Goal: Communication & Community: Answer question/provide support

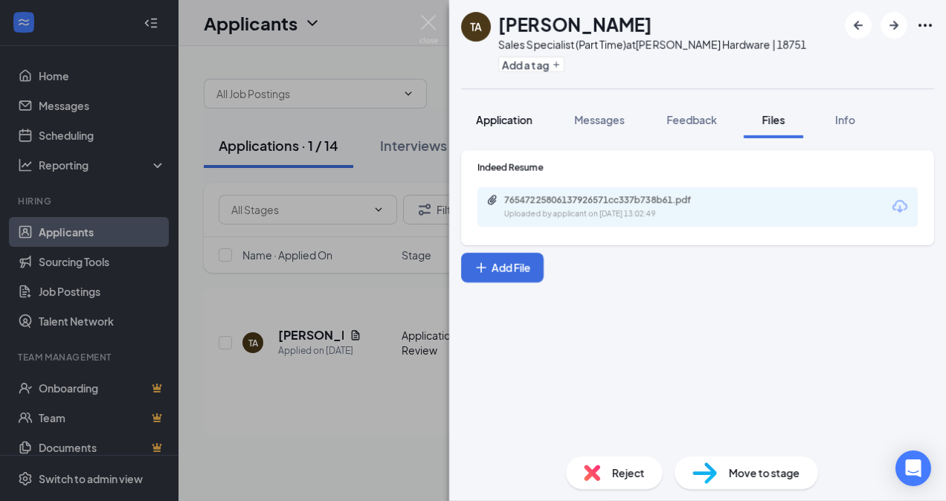
drag, startPoint x: 523, startPoint y: 115, endPoint x: 547, endPoint y: 121, distance: 24.4
click at [523, 115] on span "Application" at bounding box center [504, 119] width 57 height 13
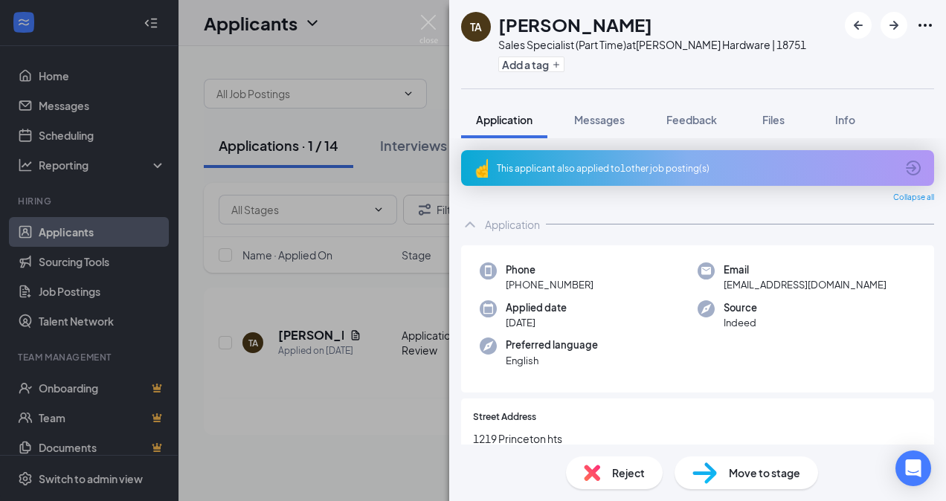
click at [646, 169] on div "This applicant also applied to 1 other job posting(s)" at bounding box center [696, 168] width 399 height 13
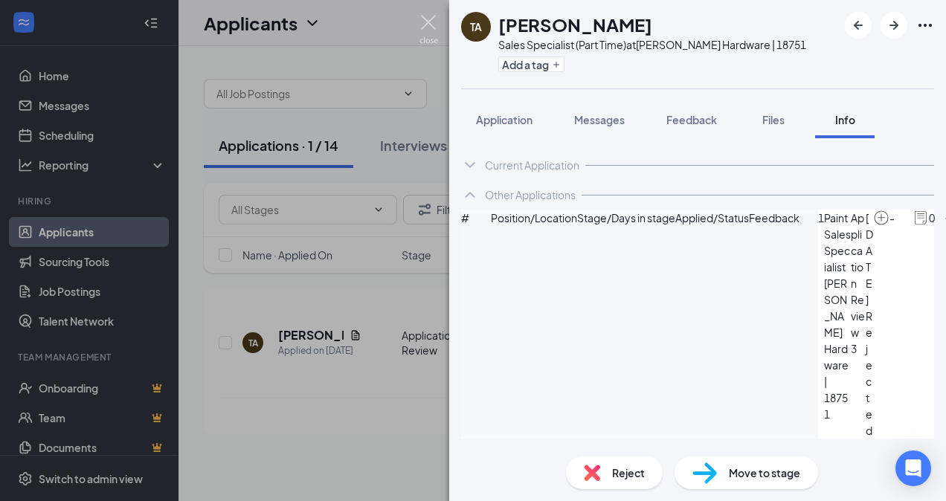
click at [426, 24] on img at bounding box center [429, 29] width 19 height 29
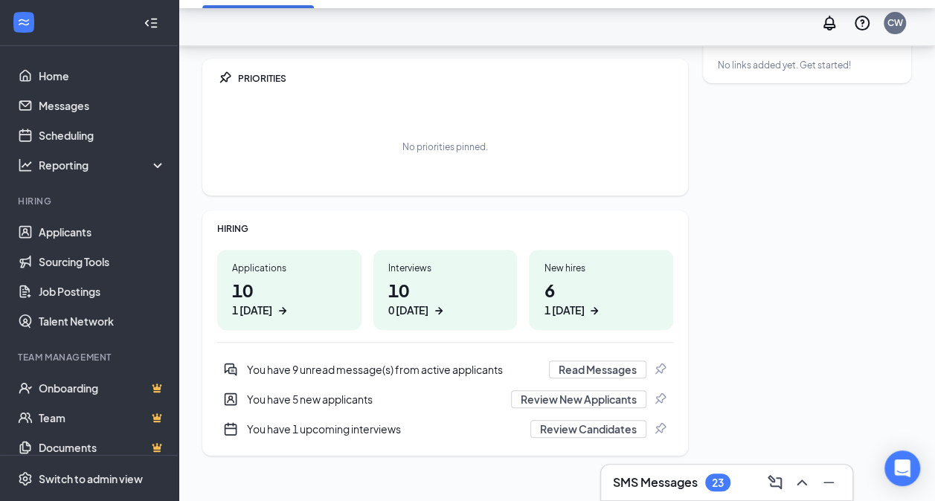
scroll to position [177, 0]
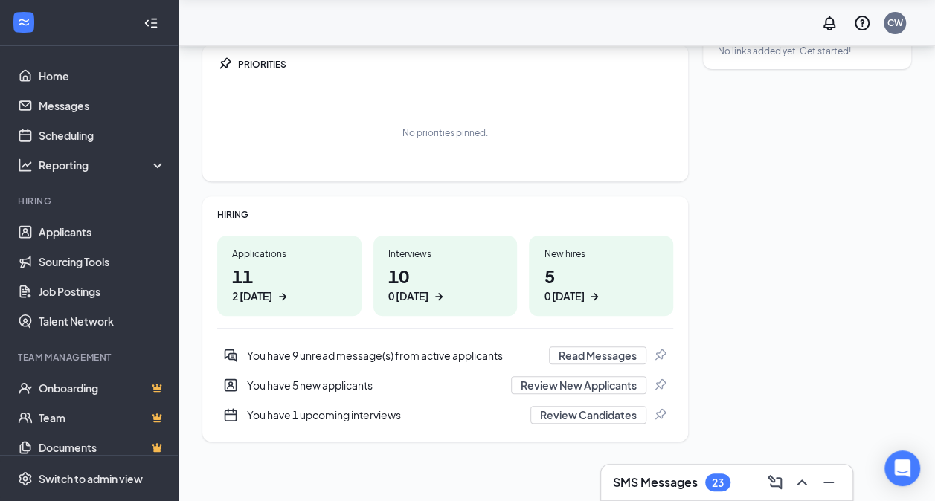
click at [265, 293] on div "2 today" at bounding box center [252, 297] width 40 height 16
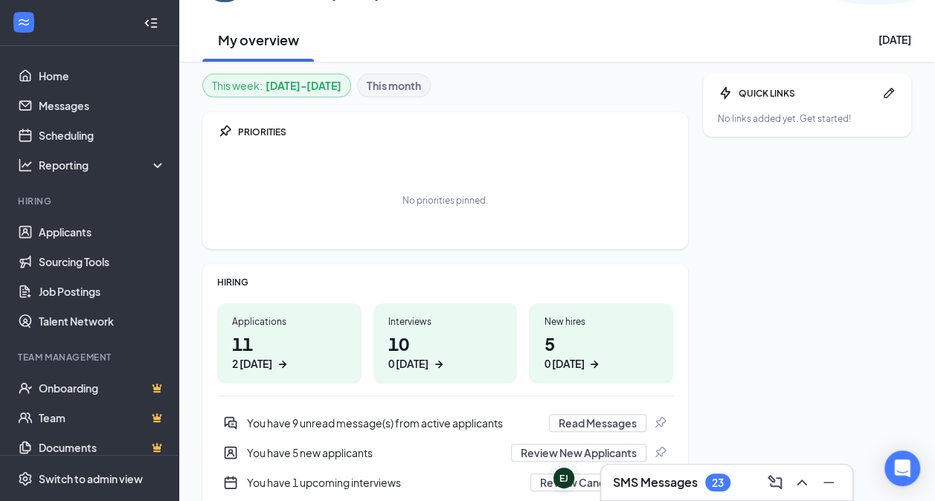
scroll to position [0, 0]
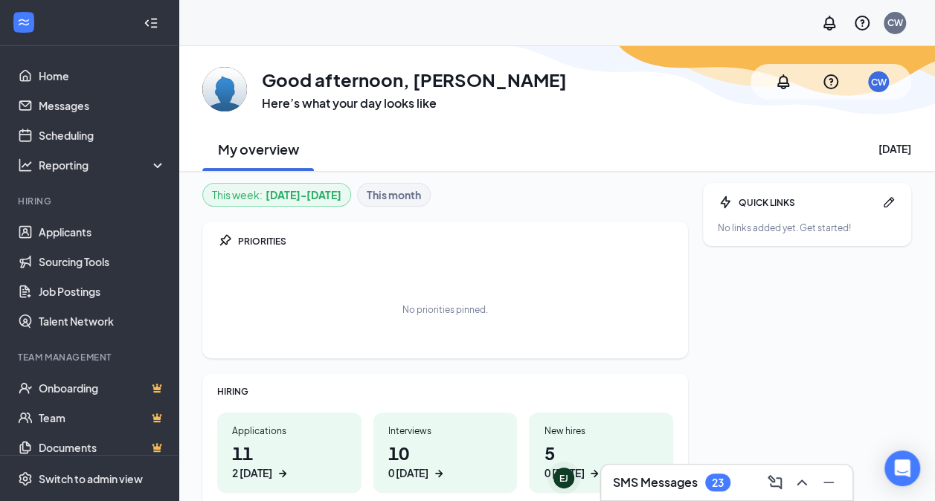
click at [662, 476] on h3 "SMS Messages" at bounding box center [655, 483] width 85 height 16
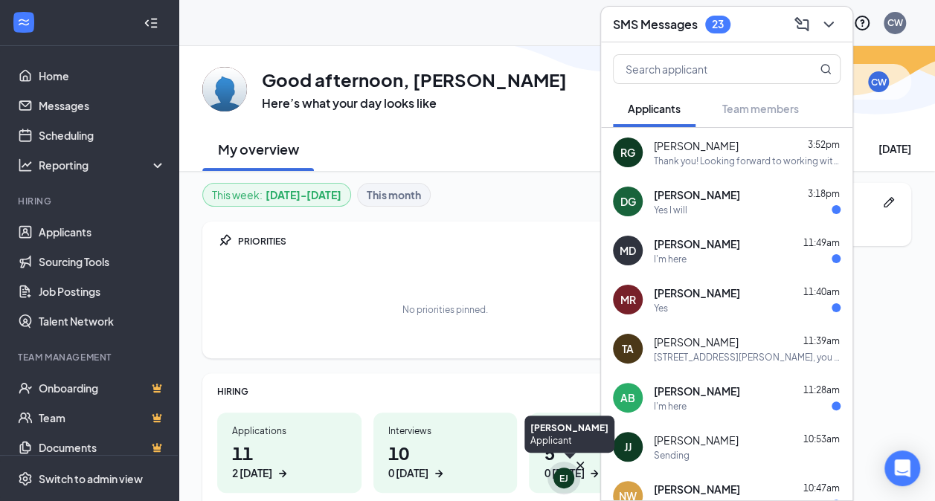
click at [560, 482] on div "EJ" at bounding box center [564, 478] width 9 height 13
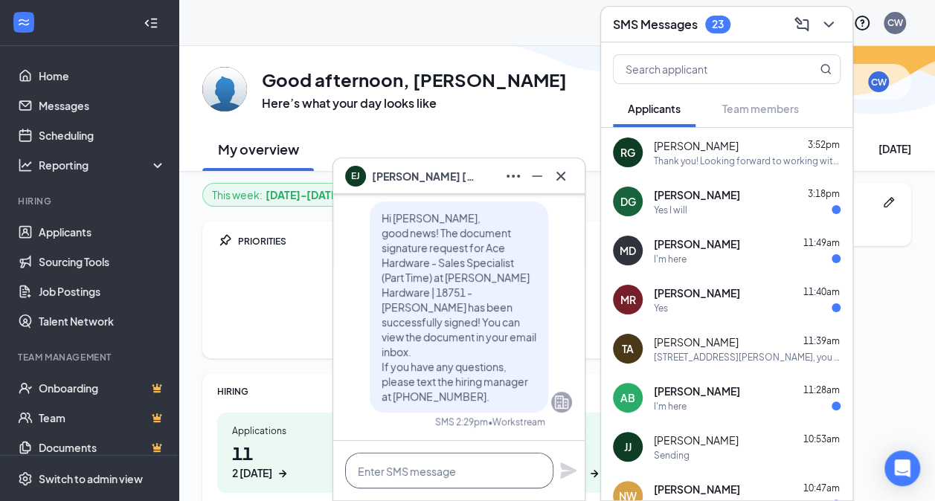
paste textarea "Hi [Applicant’s First Name], Thank you for your interest in joining the team at…"
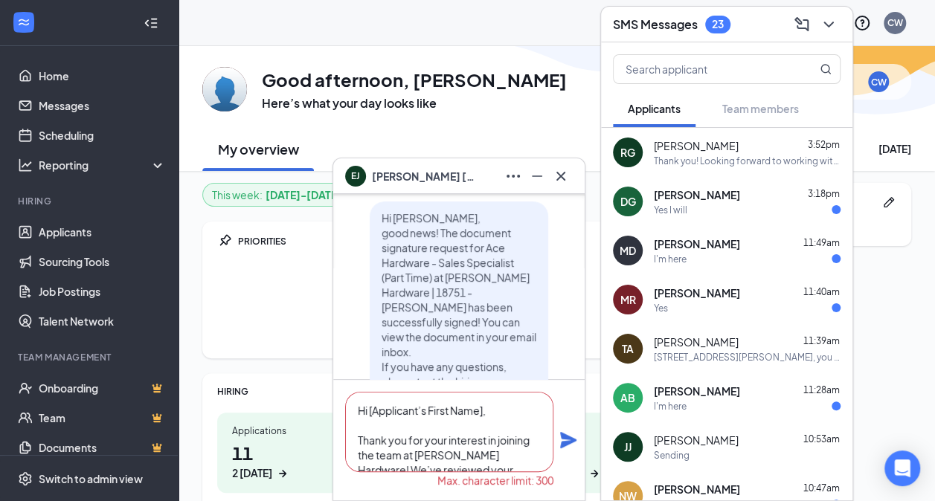
drag, startPoint x: 487, startPoint y: 409, endPoint x: 368, endPoint y: 403, distance: 119.9
click at [368, 403] on textarea "Hi [Applicant’s First Name], Thank you for your interest in joining the team at…" at bounding box center [449, 432] width 208 height 80
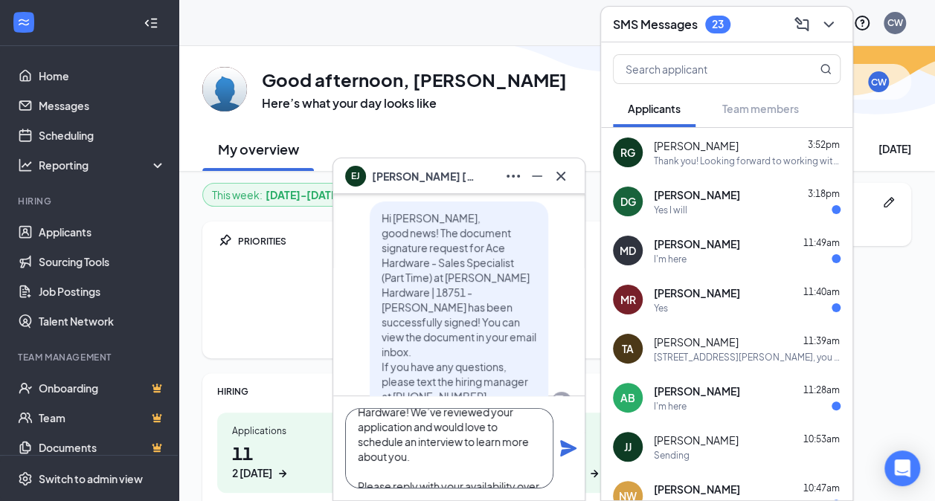
scroll to position [105, 0]
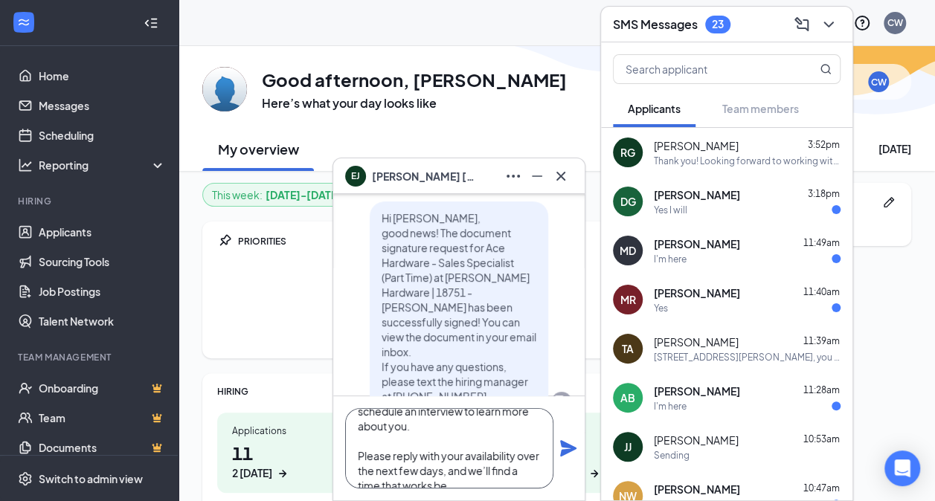
type textarea "Hi Eugene, Thank you for your interest in joining the team at Melissa Ace Hardw…"
click at [563, 451] on icon "Plane" at bounding box center [568, 448] width 16 height 16
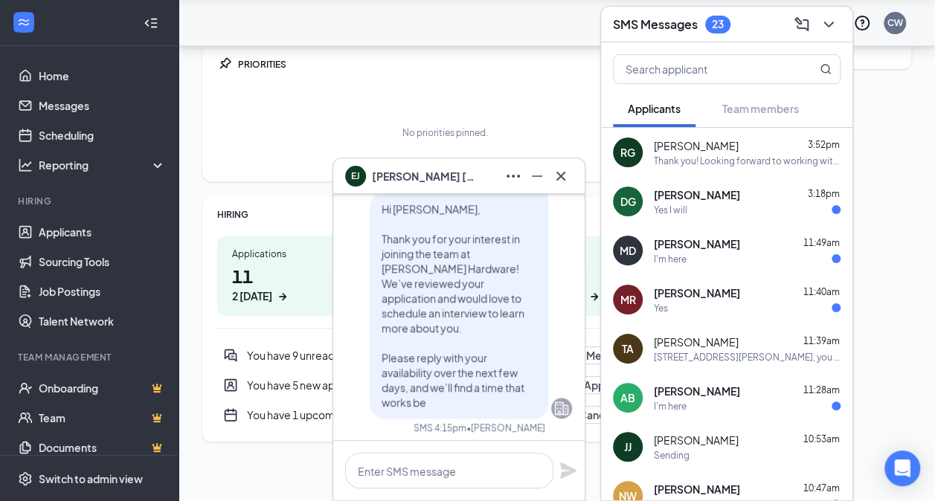
scroll to position [0, 0]
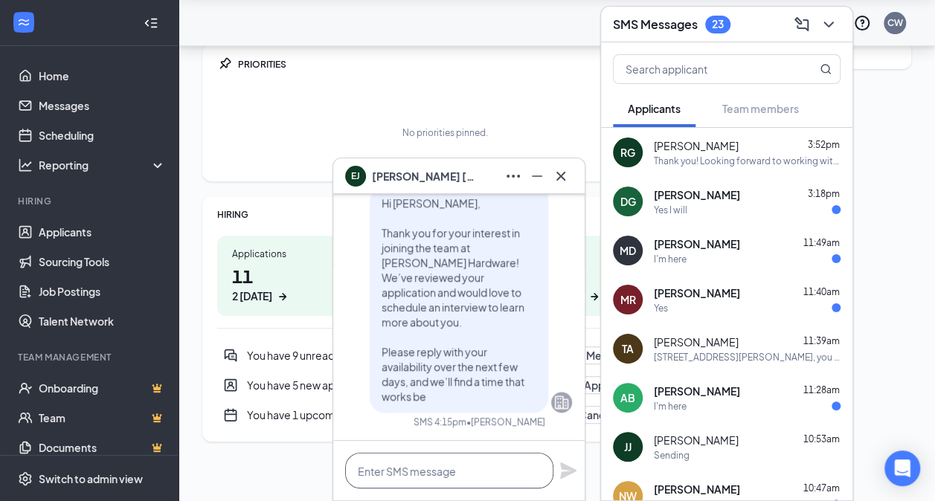
click at [446, 465] on textarea at bounding box center [449, 471] width 208 height 36
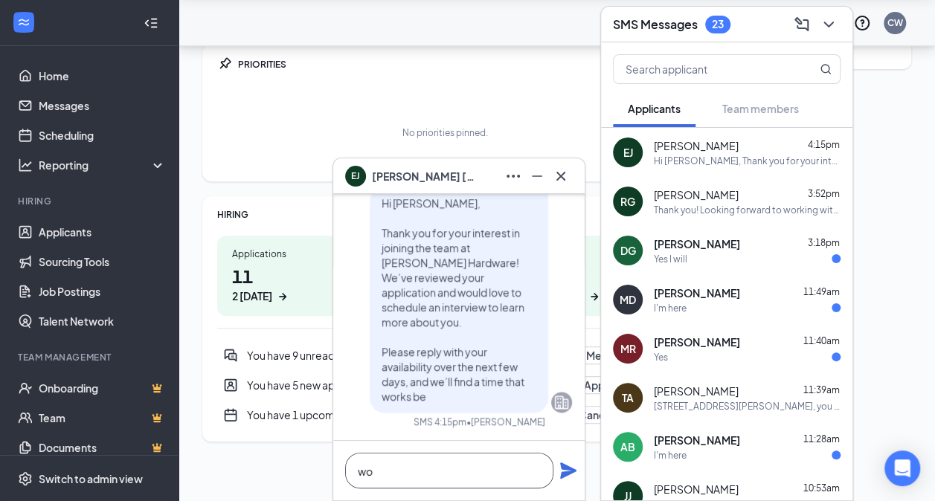
type textarea "w"
paste textarea "Interviews typically take about 20–30 minutes. If you have any questions or nee…"
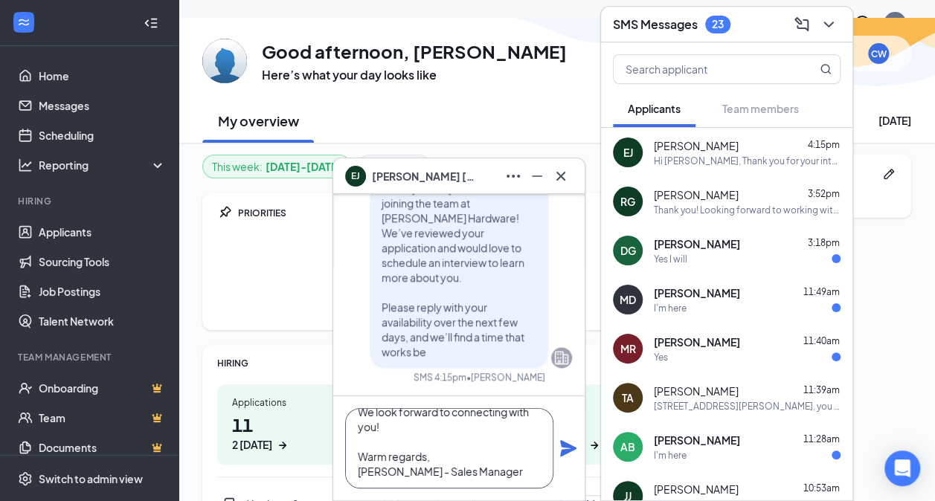
scroll to position [75, 0]
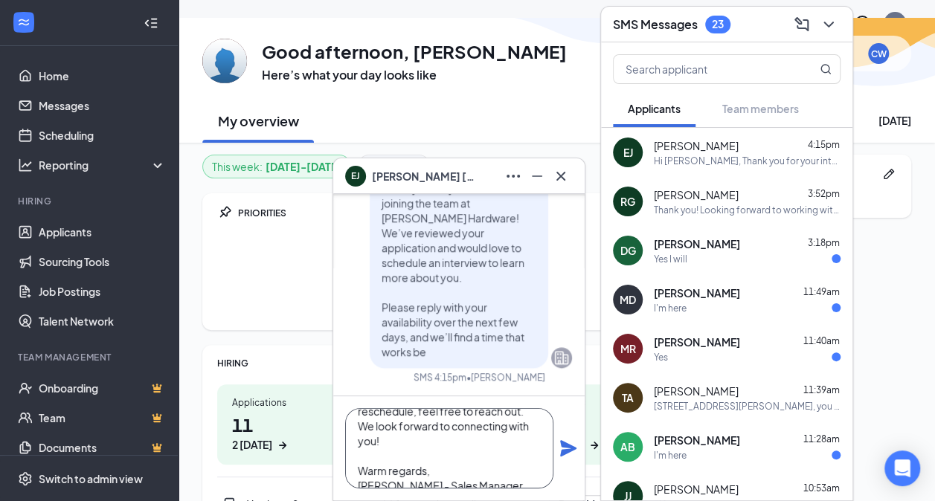
type textarea "Interviews typically take about 20–30 minutes. If you have any questions or nee…"
click at [568, 449] on icon "Plane" at bounding box center [568, 448] width 16 height 16
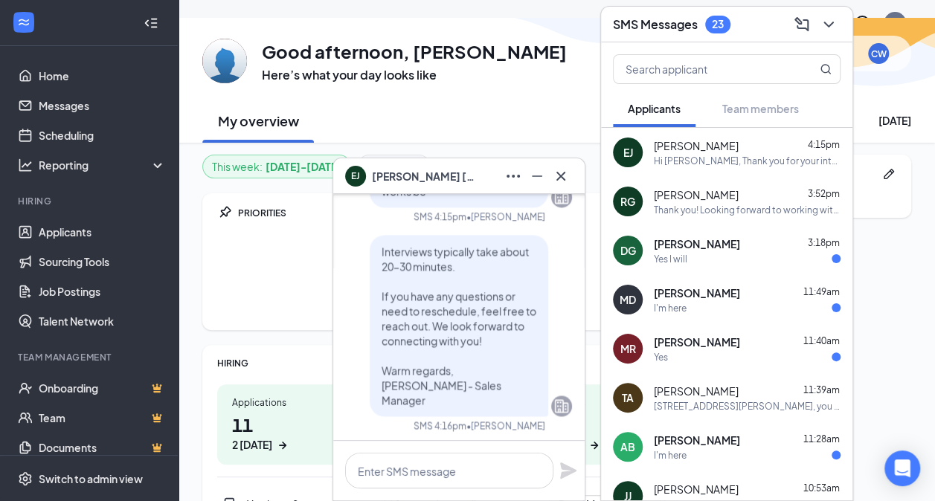
scroll to position [0, 0]
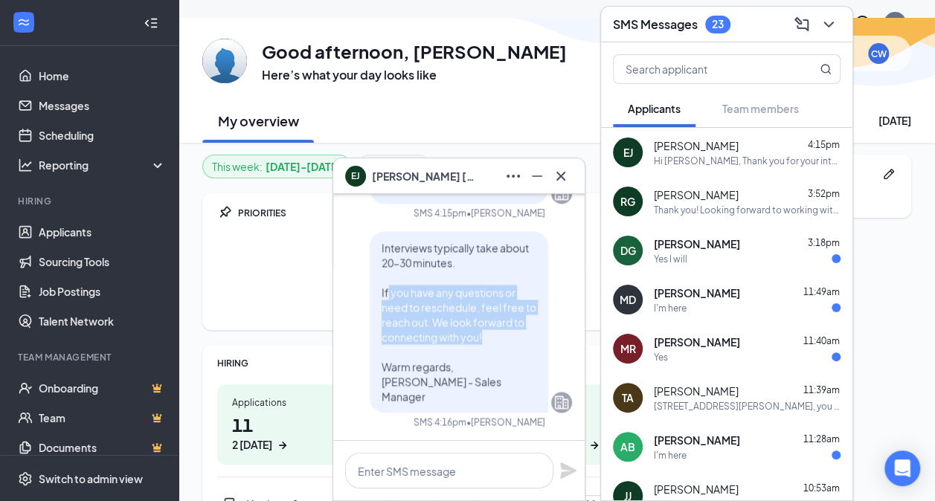
drag, startPoint x: 473, startPoint y: 353, endPoint x: 372, endPoint y: 308, distance: 110.9
click at [382, 308] on p "Interviews typically take about 20–30 minutes. If you have any questions or nee…" at bounding box center [459, 322] width 155 height 164
drag, startPoint x: 372, startPoint y: 308, endPoint x: 475, endPoint y: 348, distance: 111.0
click at [475, 348] on p "Interviews typically take about 20–30 minutes. If you have any questions or nee…" at bounding box center [459, 322] width 155 height 164
click at [539, 176] on icon "Minimize" at bounding box center [537, 176] width 10 height 1
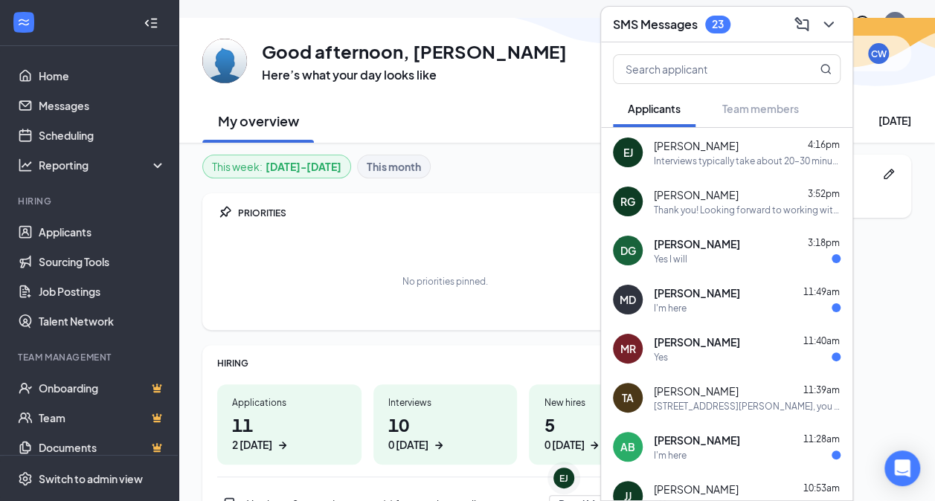
click at [835, 17] on icon "ChevronDown" at bounding box center [829, 25] width 18 height 18
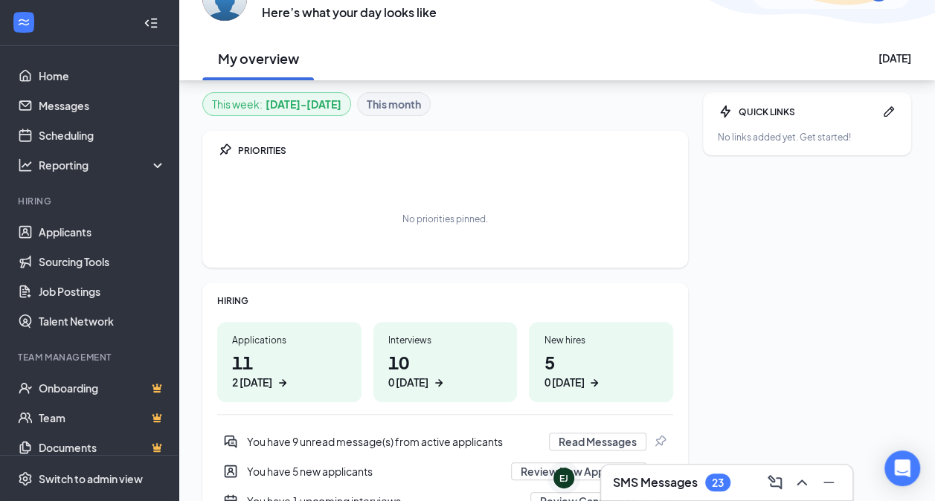
scroll to position [177, 0]
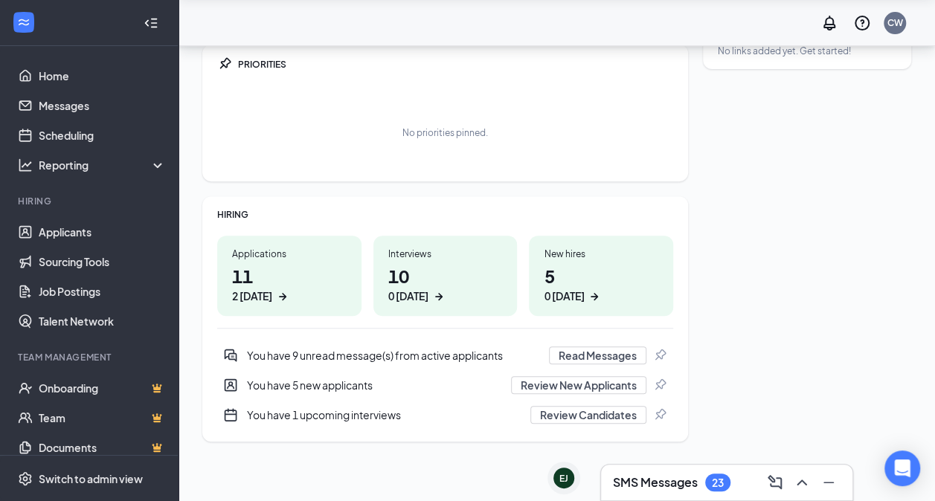
click at [260, 275] on h1 "11 2 today" at bounding box center [289, 283] width 115 height 41
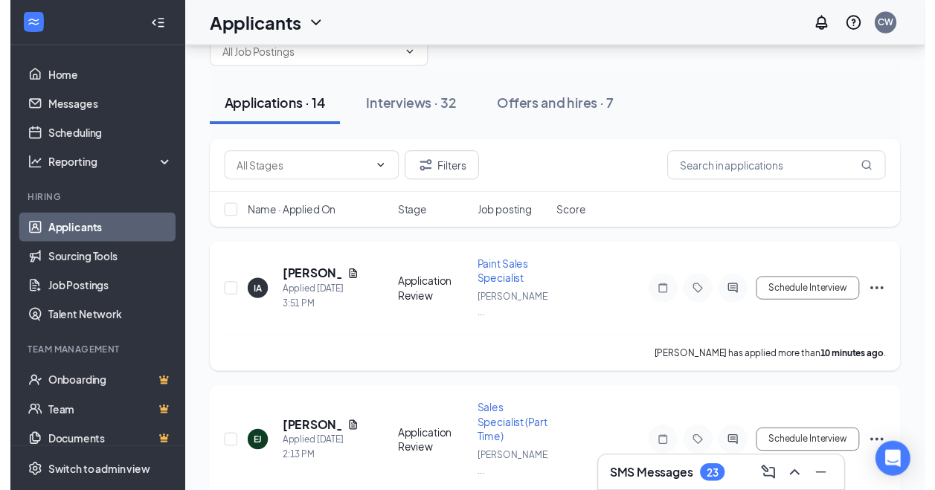
scroll to position [74, 0]
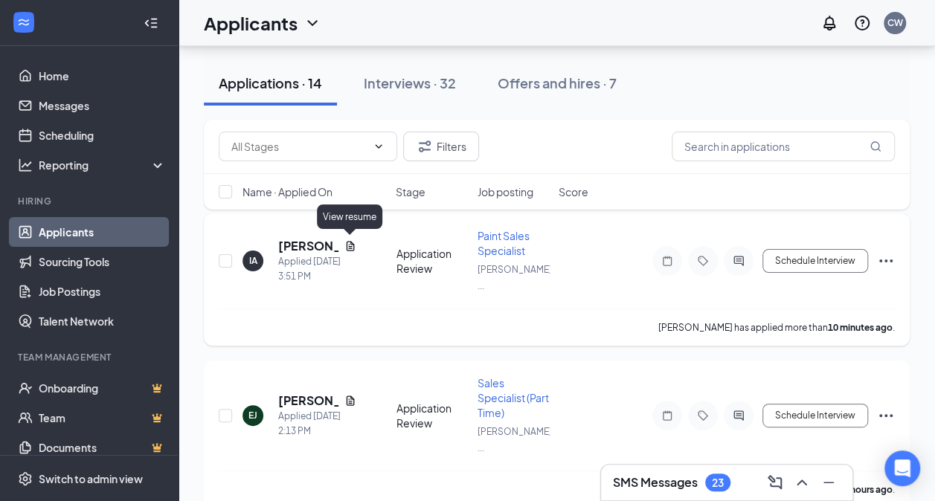
click at [351, 243] on icon "Document" at bounding box center [350, 246] width 8 height 10
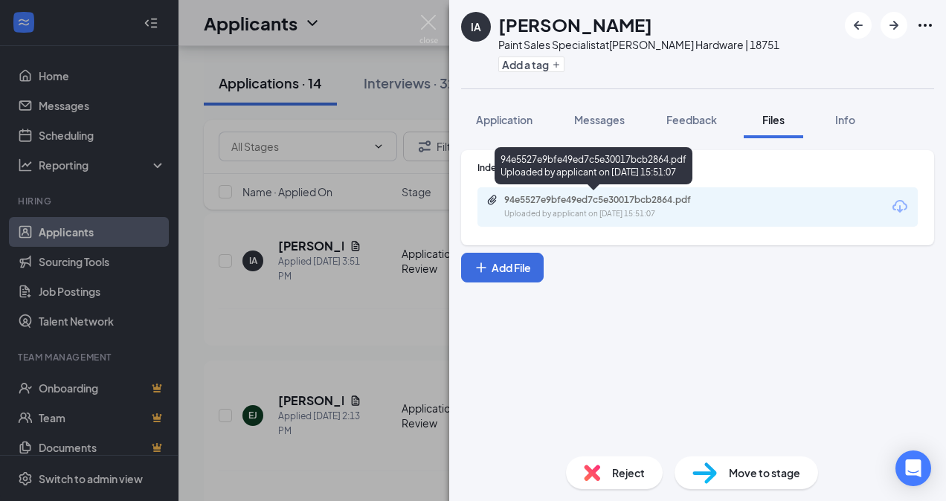
click at [536, 195] on div "94e5527e9bfe49ed7c5e30017bcb2864.pdf" at bounding box center [608, 200] width 208 height 12
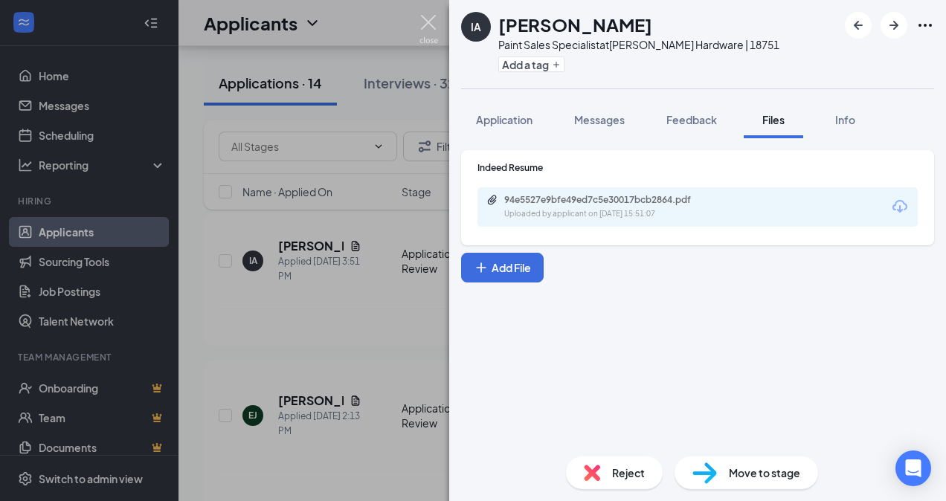
click at [426, 17] on img at bounding box center [429, 29] width 19 height 29
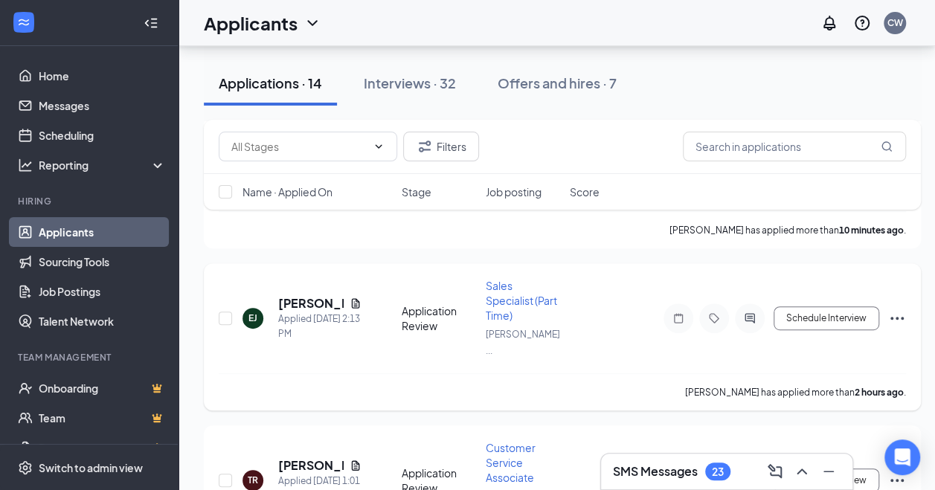
scroll to position [149, 0]
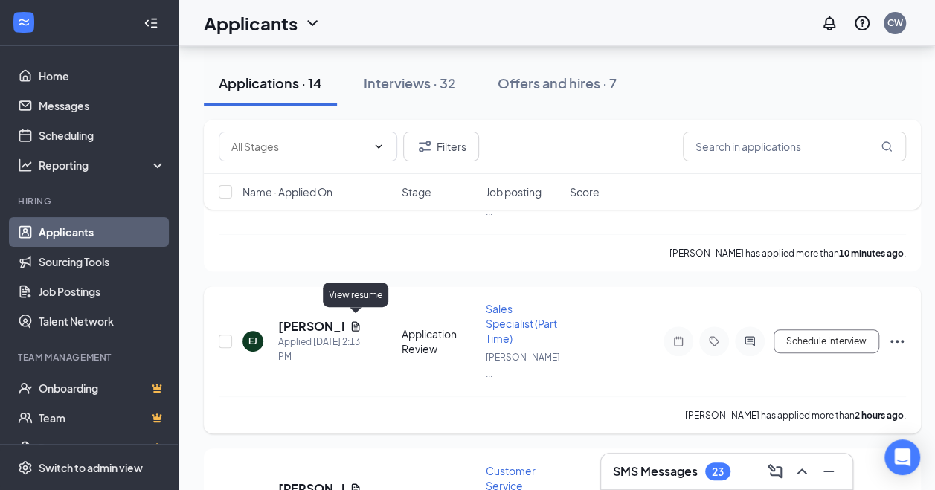
click at [356, 321] on icon "Document" at bounding box center [356, 327] width 12 height 12
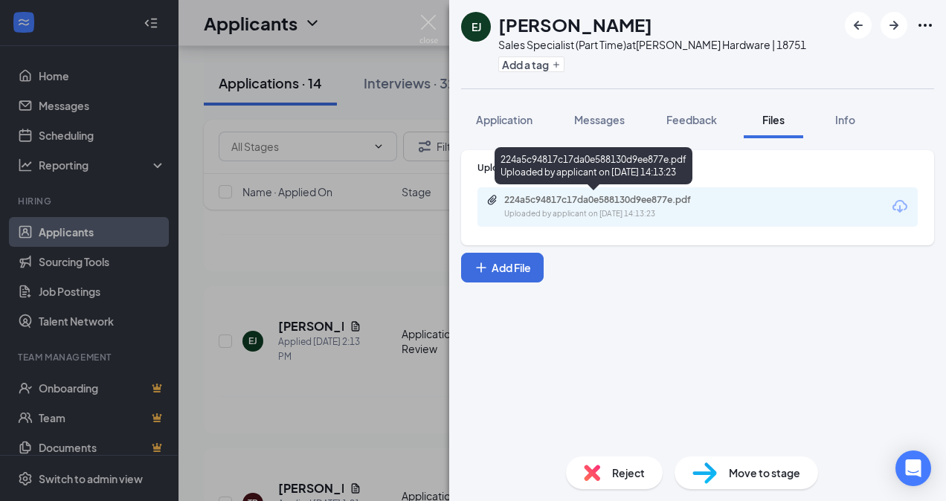
click at [613, 199] on div "224a5c94817c17da0e588130d9ee877e.pdf" at bounding box center [608, 200] width 208 height 12
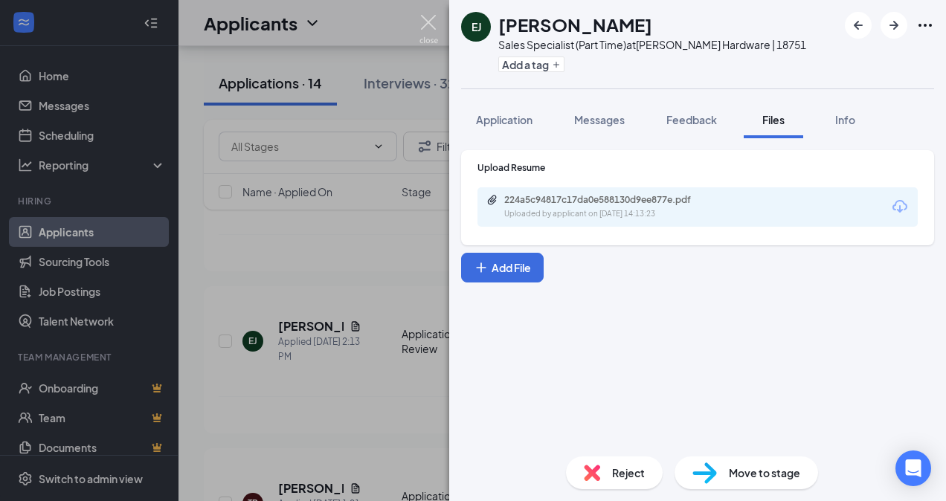
click at [420, 21] on img at bounding box center [429, 29] width 19 height 29
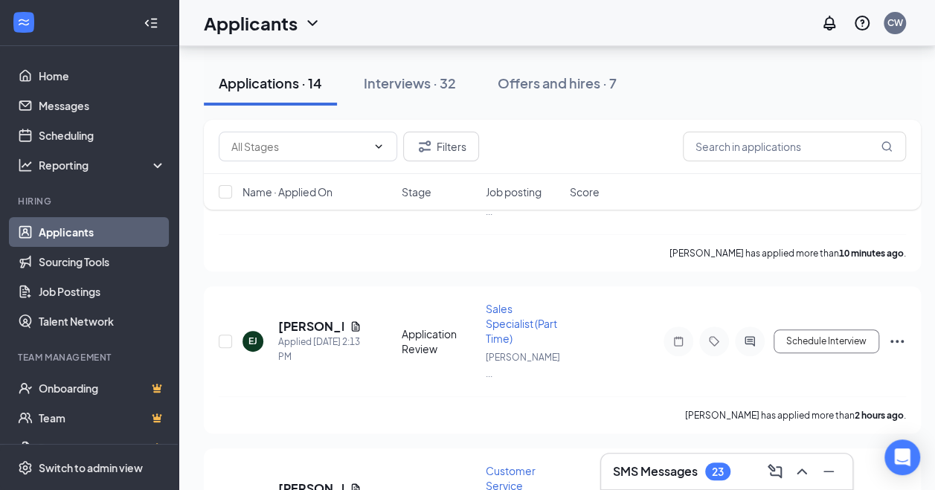
click at [690, 467] on h3 "SMS Messages" at bounding box center [655, 472] width 85 height 16
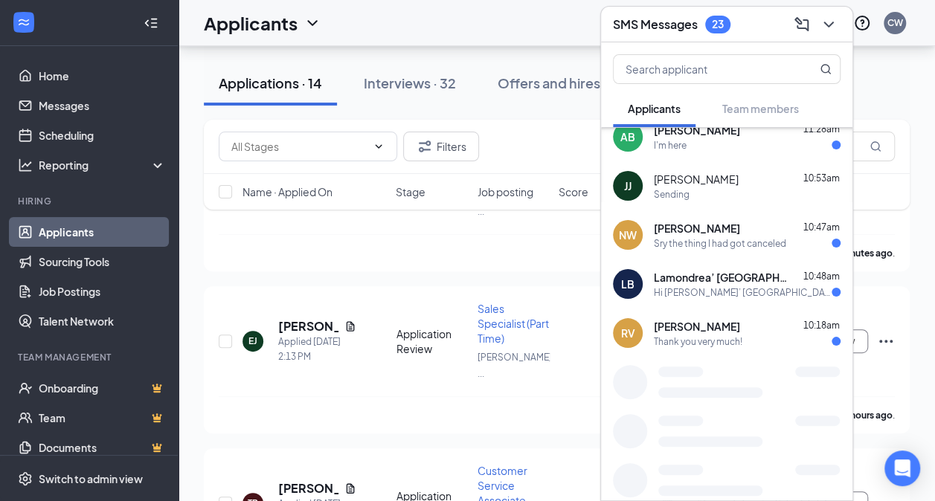
scroll to position [266, 0]
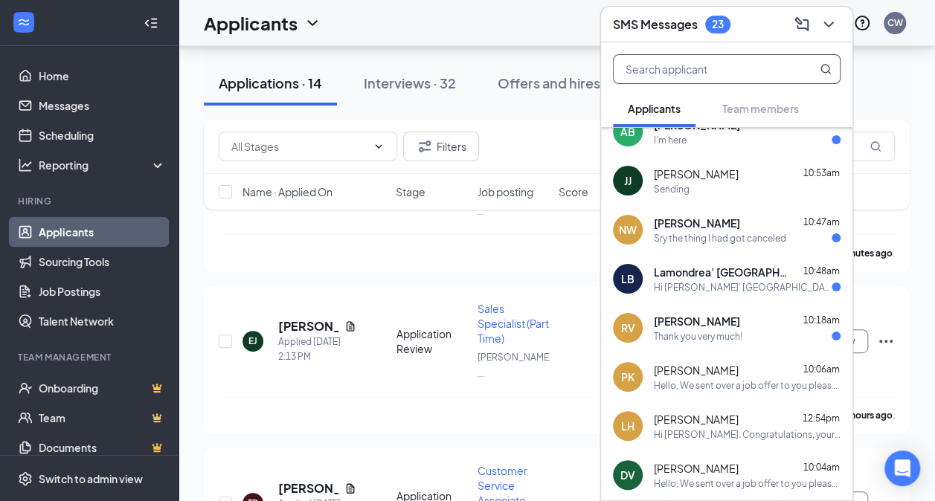
click at [659, 73] on input "text" at bounding box center [702, 69] width 176 height 28
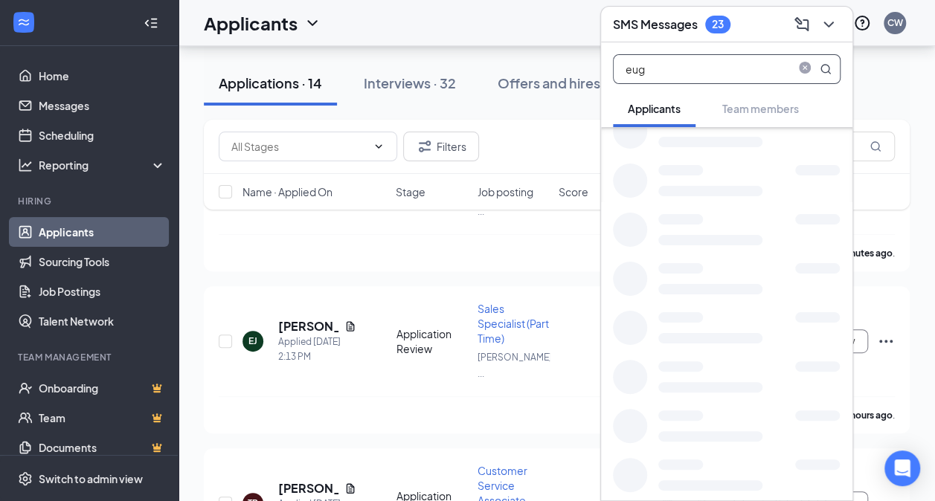
scroll to position [0, 0]
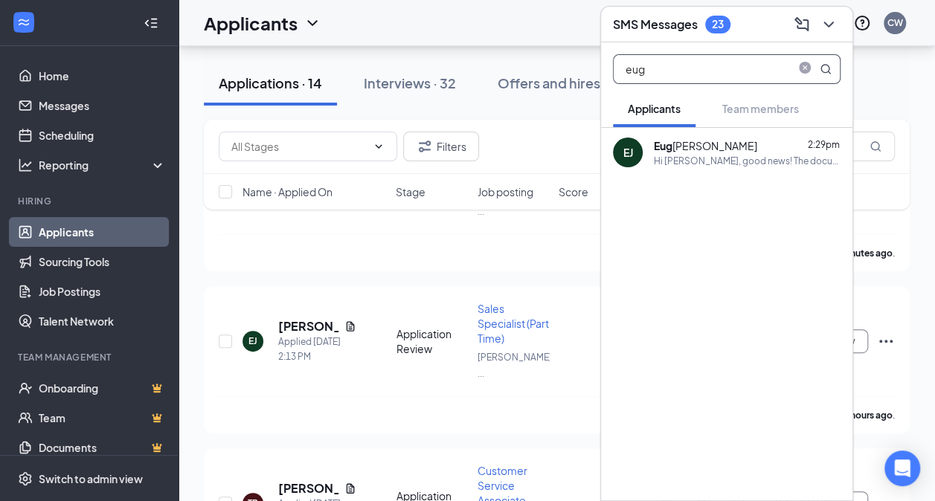
type input "eug"
click at [689, 149] on div "Eug ene Jenkins" at bounding box center [705, 145] width 103 height 15
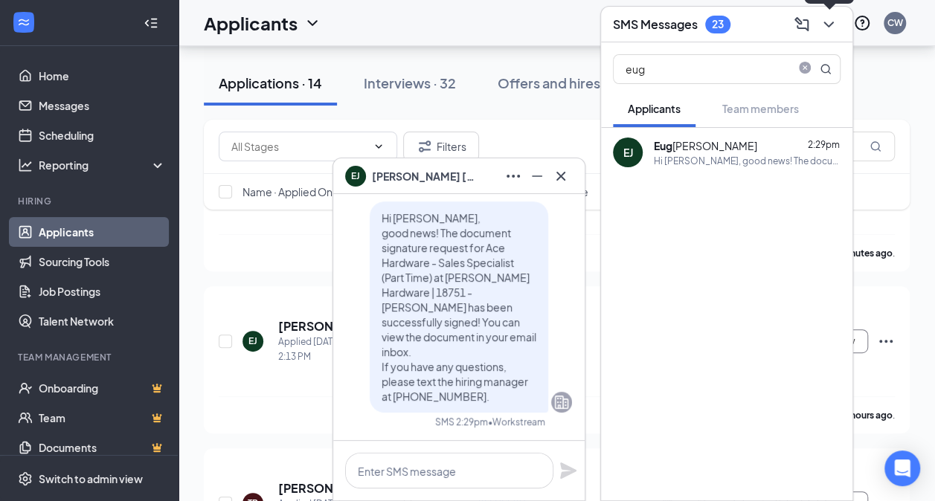
click at [833, 28] on icon "ChevronDown" at bounding box center [829, 25] width 18 height 18
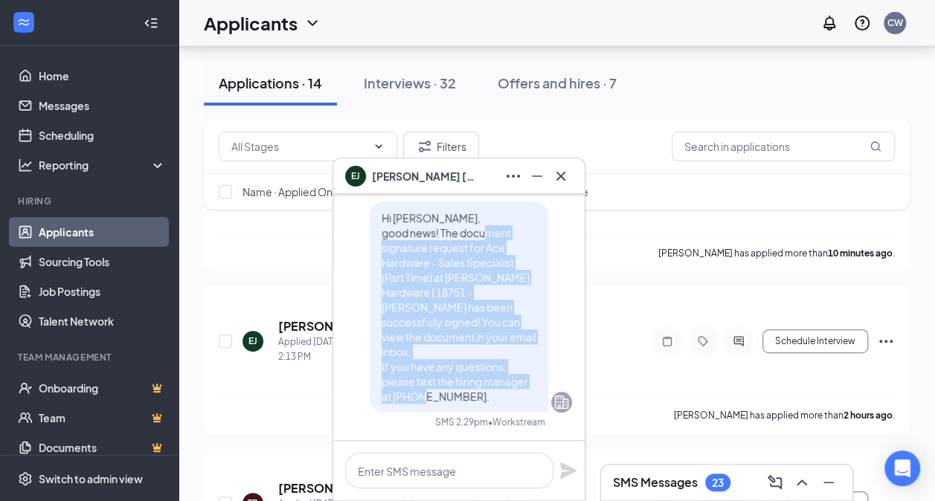
drag, startPoint x: 379, startPoint y: 269, endPoint x: 488, endPoint y: 407, distance: 175.8
click at [488, 407] on div "Hi Eugene, good news! The document signature request for Ace Hardware - Sales S…" at bounding box center [459, 307] width 179 height 211
drag, startPoint x: 488, startPoint y: 407, endPoint x: 469, endPoint y: 404, distance: 19.6
click at [469, 404] on p "Hi Eugene, good news! The document signature request for Ace Hardware - Sales S…" at bounding box center [459, 307] width 155 height 193
click at [531, 179] on icon "Minimize" at bounding box center [537, 176] width 18 height 18
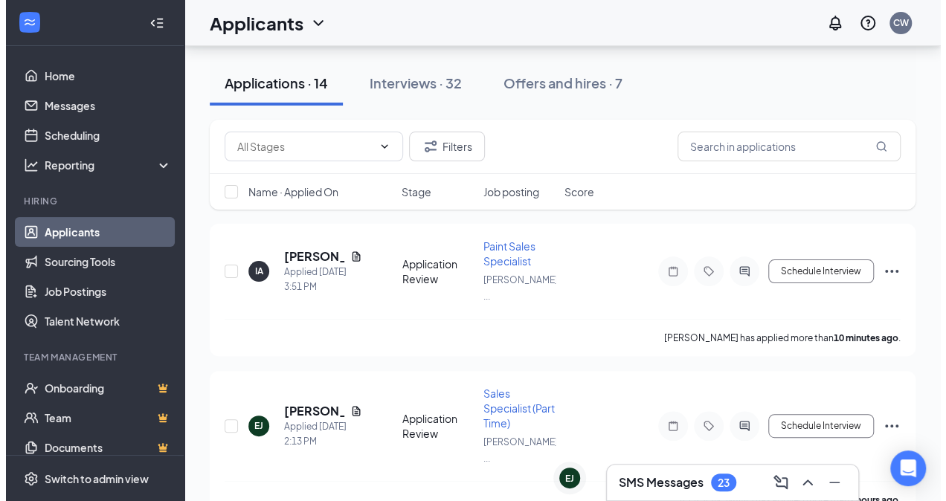
scroll to position [149, 0]
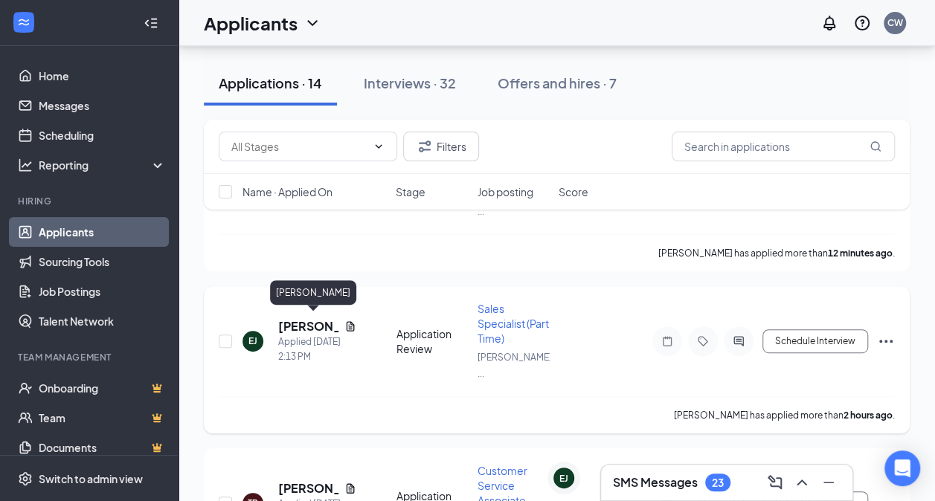
click at [305, 324] on h5 "Eugene Jenkins" at bounding box center [308, 326] width 60 height 16
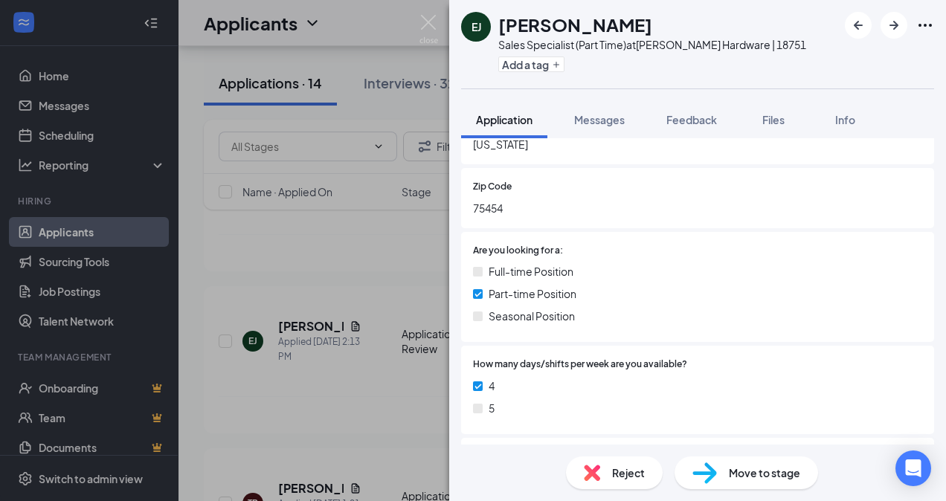
scroll to position [223, 0]
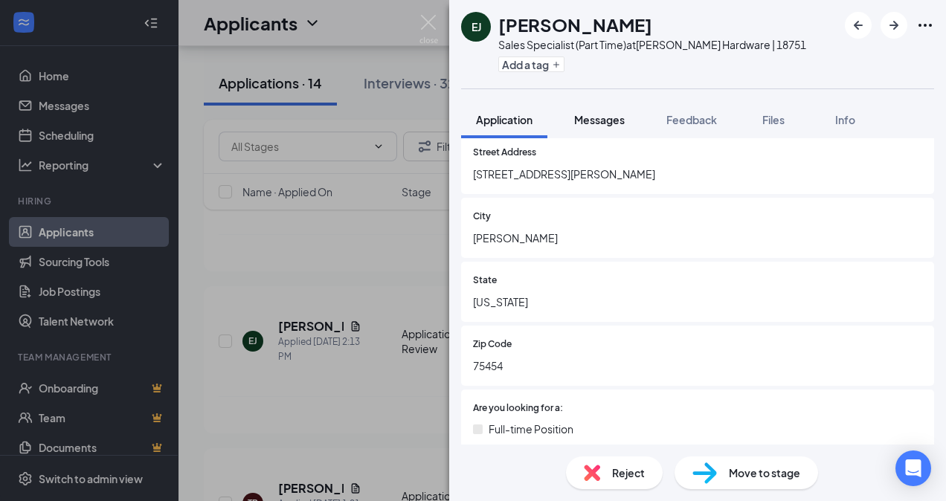
click at [596, 111] on button "Messages" at bounding box center [600, 119] width 80 height 37
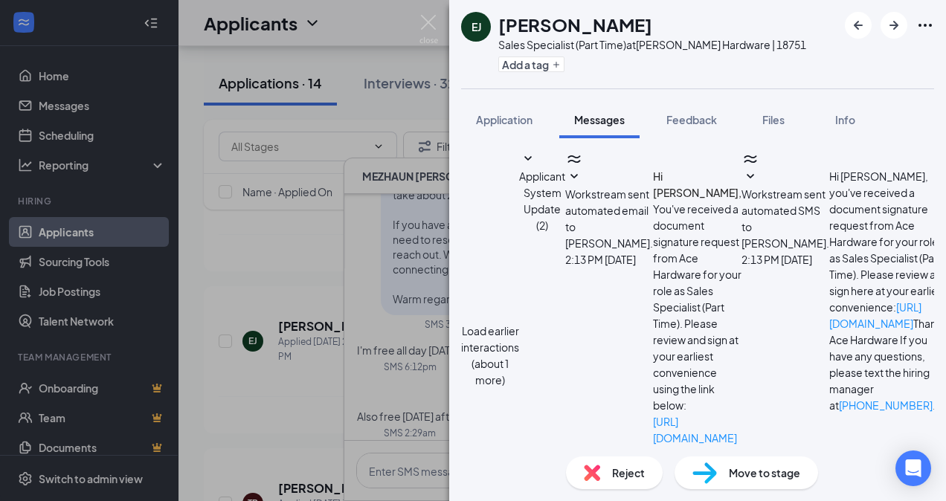
scroll to position [314, 0]
